Goal: Information Seeking & Learning: Learn about a topic

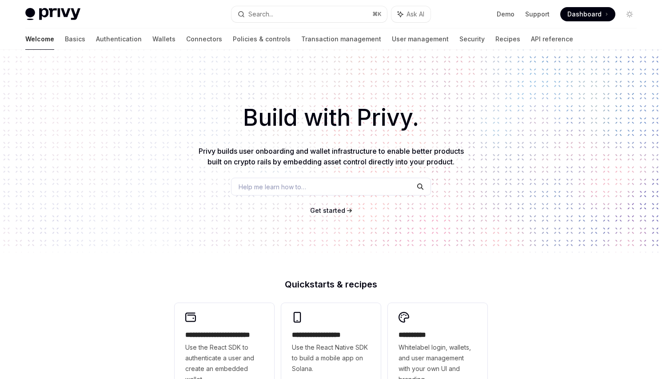
click at [379, 185] on div "Help me learn how to…" at bounding box center [331, 187] width 200 height 18
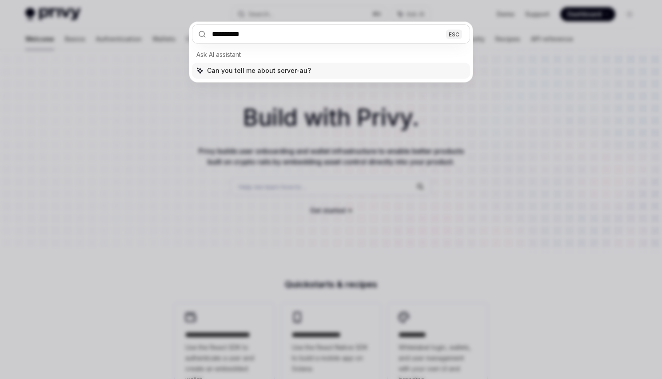
type input "**********"
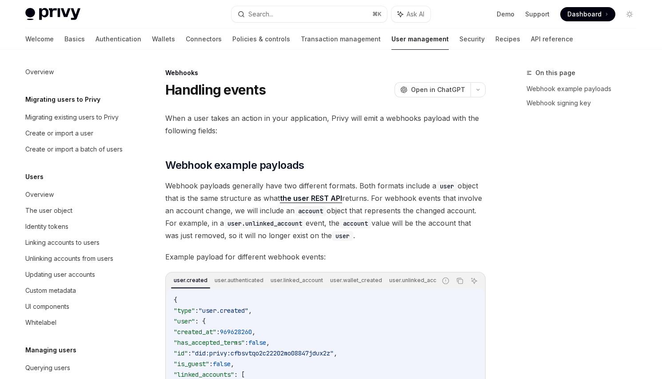
type textarea "*"
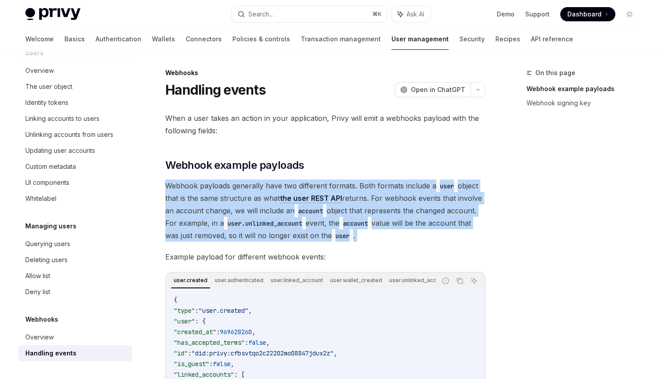
drag, startPoint x: 490, startPoint y: 170, endPoint x: 475, endPoint y: 246, distance: 76.9
click at [475, 246] on div "When a user takes an action in your application, Privy will emit a webhooks pay…" at bounding box center [325, 378] width 320 height 532
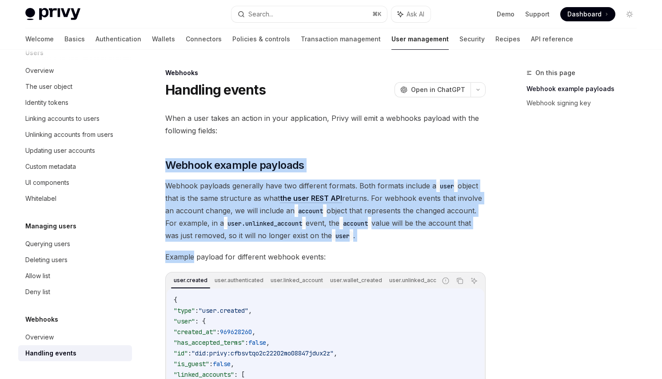
drag, startPoint x: 475, startPoint y: 246, endPoint x: 480, endPoint y: 153, distance: 93.0
click at [480, 151] on div "When a user takes an action in your application, Privy will emit a webhooks pay…" at bounding box center [325, 378] width 320 height 532
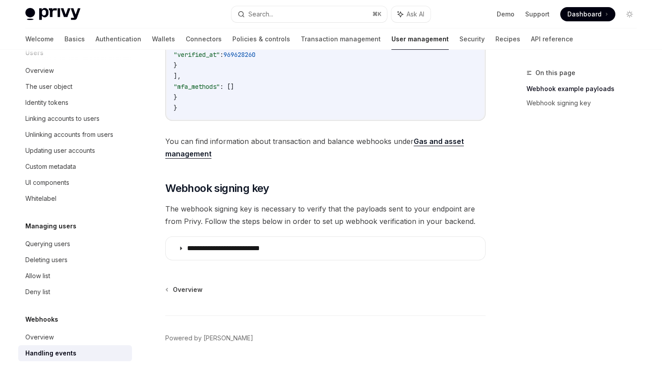
scroll to position [401, 0]
